Goal: Navigation & Orientation: Find specific page/section

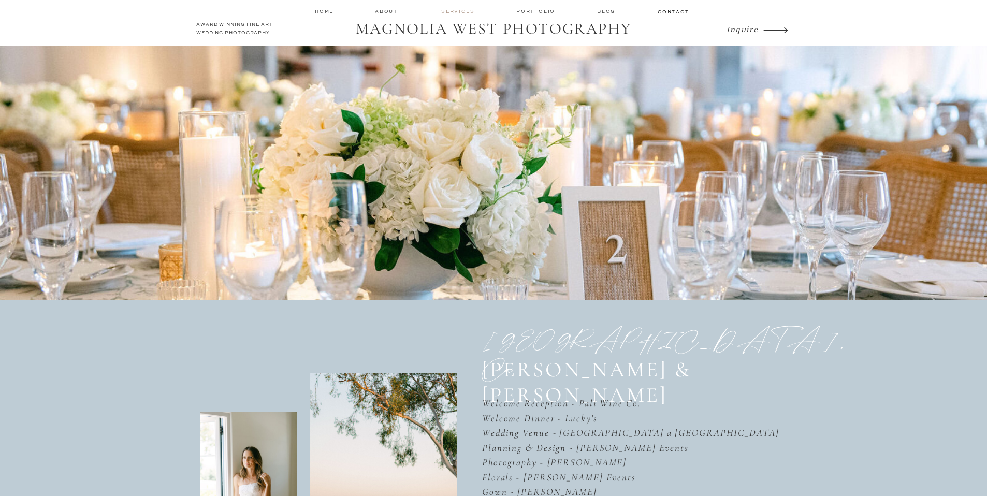
click at [448, 9] on nav "services" at bounding box center [458, 11] width 35 height 7
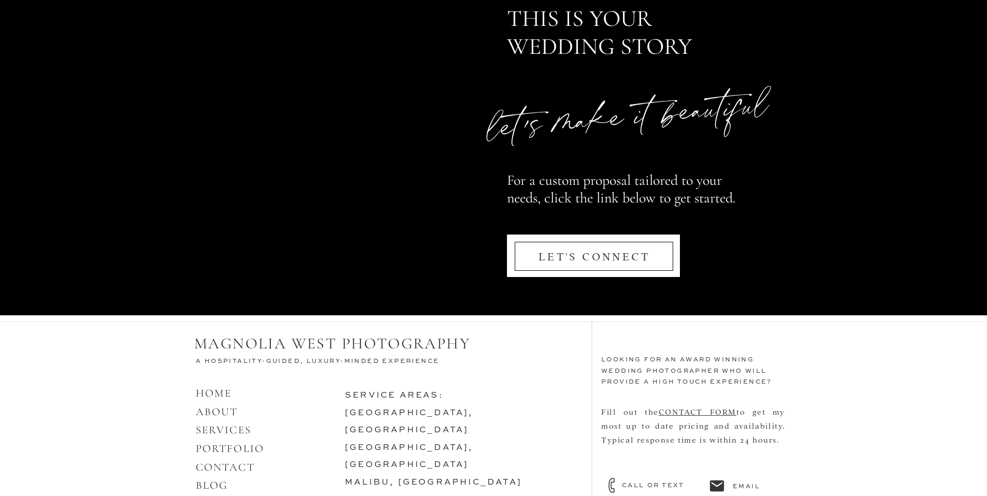
scroll to position [4944, 0]
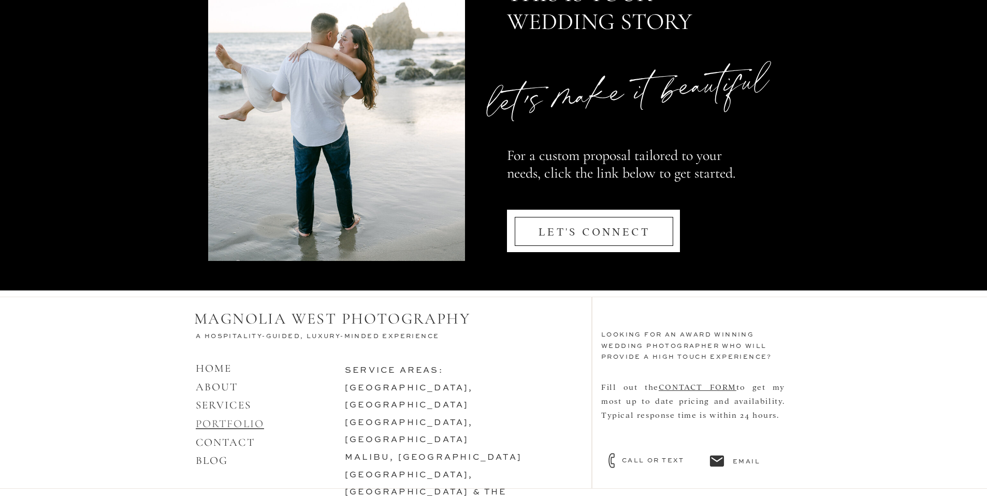
click at [233, 422] on link "PORTFOLIO" at bounding box center [230, 424] width 68 height 13
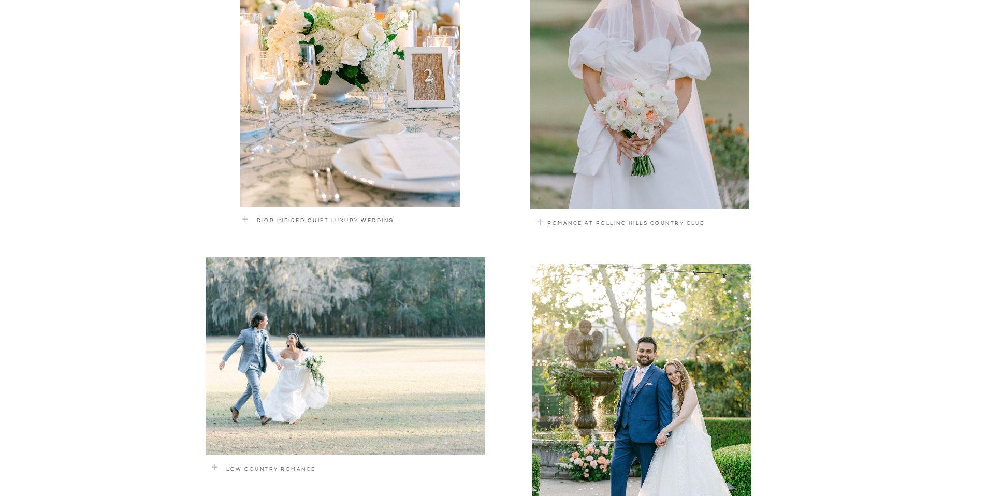
scroll to position [952, 0]
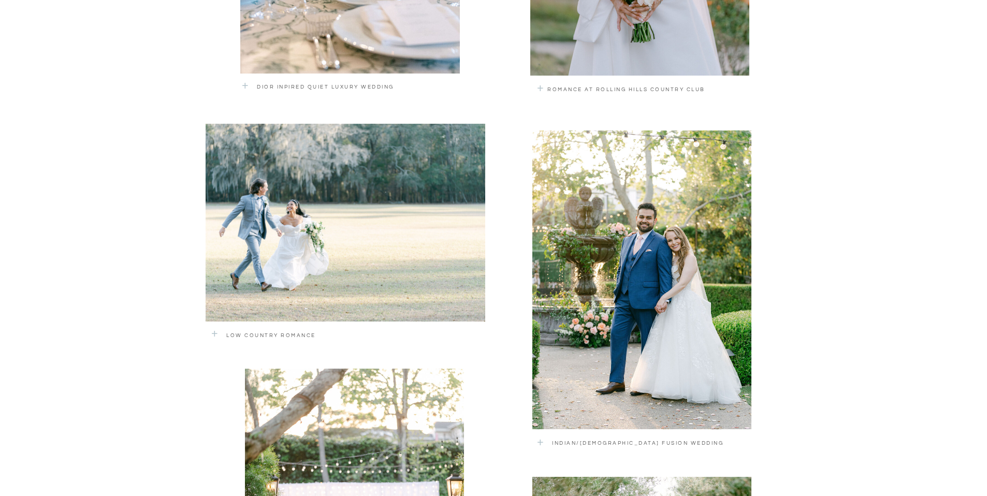
click at [266, 250] on div at bounding box center [346, 223] width 280 height 198
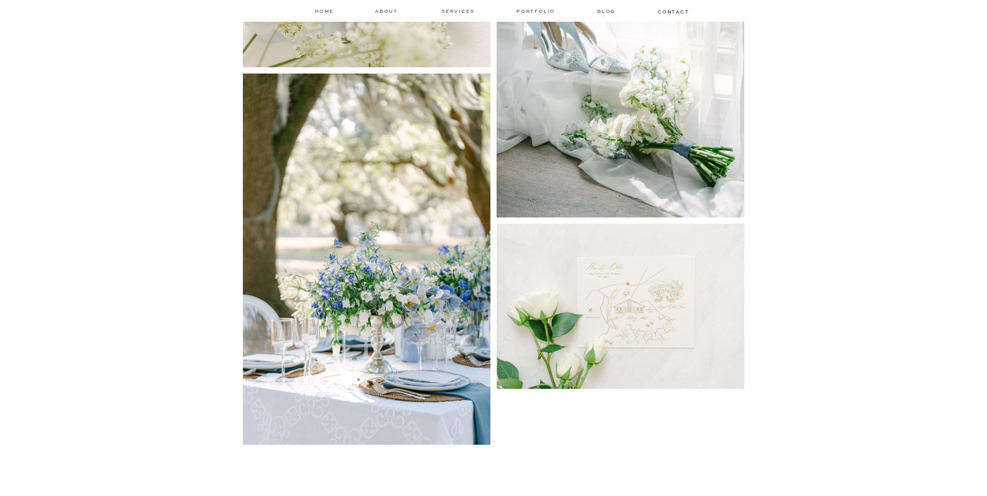
scroll to position [1754, 0]
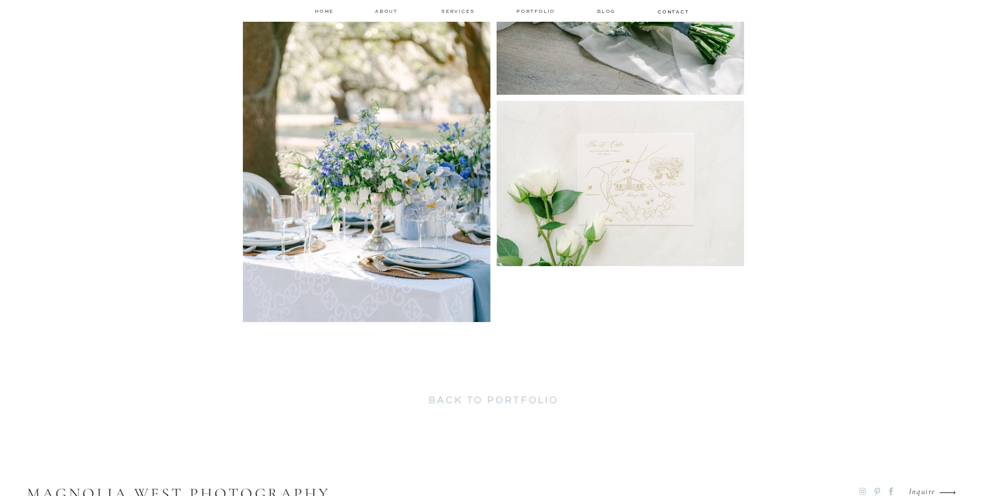
click at [501, 397] on h2 "back to portfolio" at bounding box center [494, 403] width 268 height 17
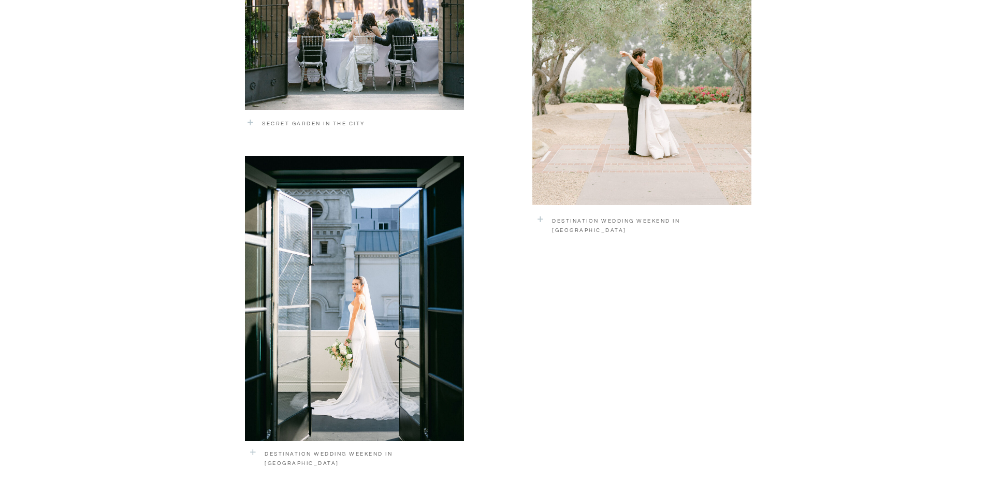
scroll to position [1621, 0]
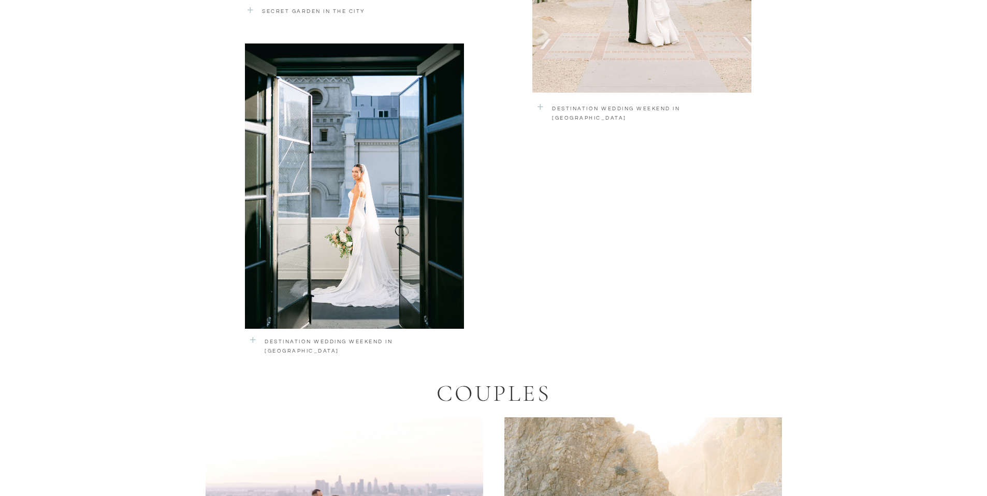
click at [374, 230] on div at bounding box center [354, 186] width 219 height 285
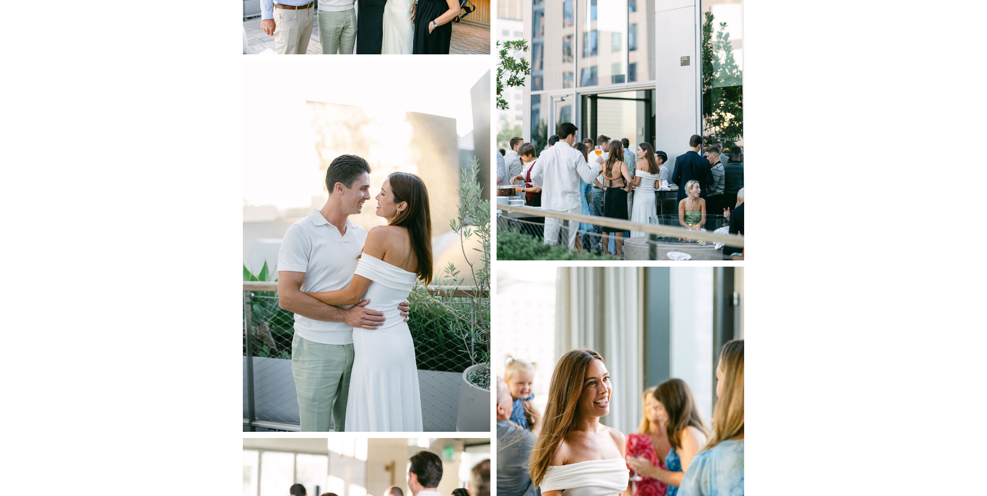
scroll to position [1276, 0]
